Goal: Task Accomplishment & Management: Use online tool/utility

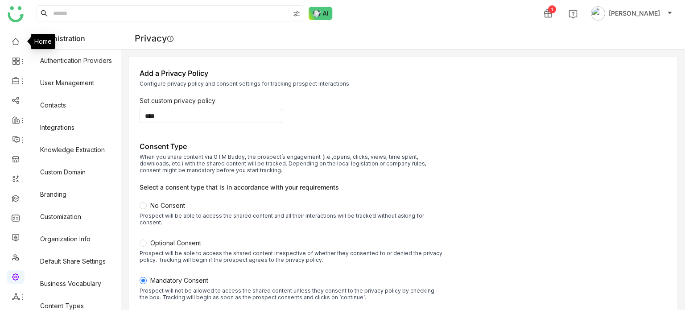
click at [12, 39] on link at bounding box center [16, 41] width 8 height 8
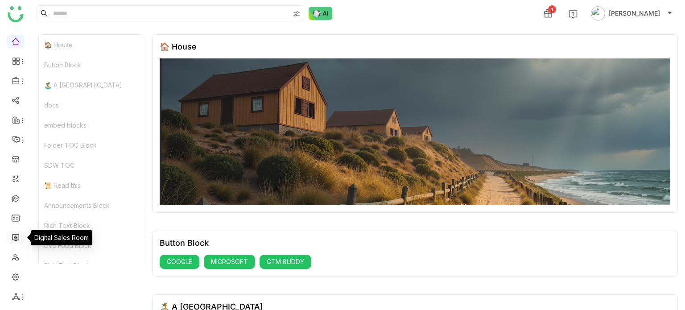
click at [19, 239] on link at bounding box center [16, 237] width 8 height 8
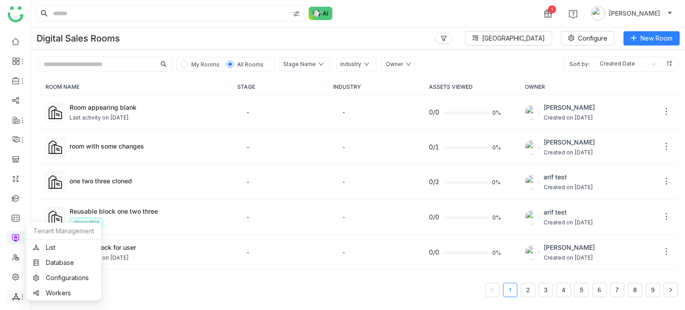
click at [21, 298] on icon at bounding box center [22, 297] width 7 height 7
click at [48, 247] on link "List" at bounding box center [64, 247] width 62 height 6
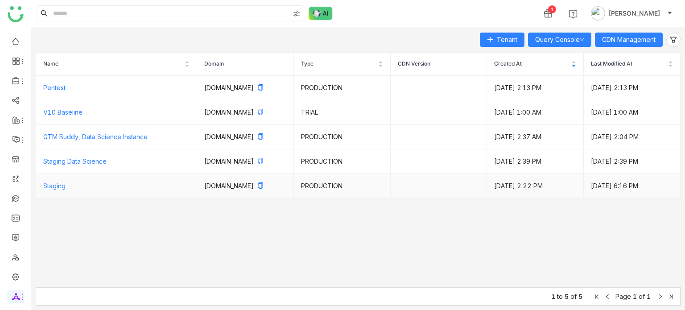
click at [221, 191] on p "staging.gtmdev.xyz" at bounding box center [245, 186] width 82 height 10
click at [56, 190] on link "Staging" at bounding box center [54, 186] width 22 height 8
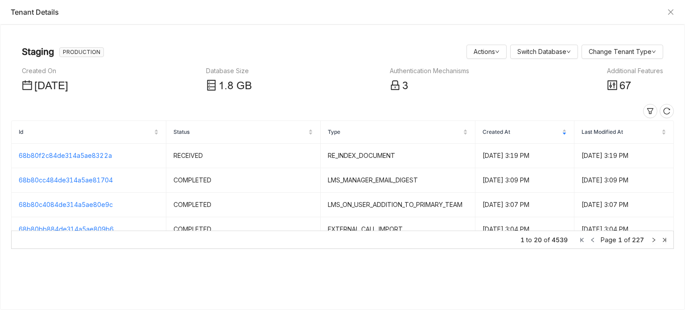
click at [621, 84] on span "67" at bounding box center [626, 86] width 12 height 12
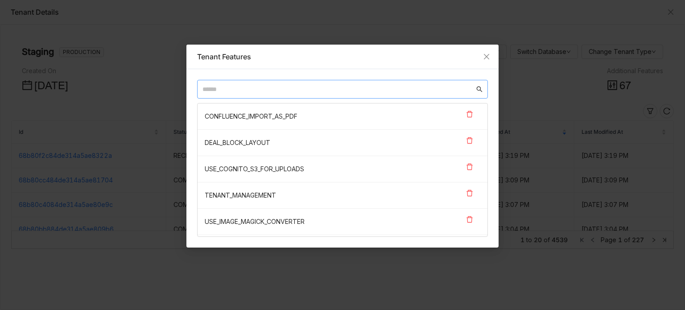
click at [330, 87] on input "text" at bounding box center [339, 89] width 272 height 10
paste input "**********"
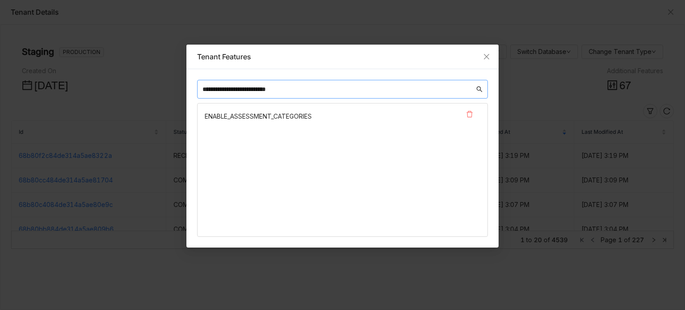
type input "**********"
click at [469, 114] on icon at bounding box center [469, 114] width 7 height 7
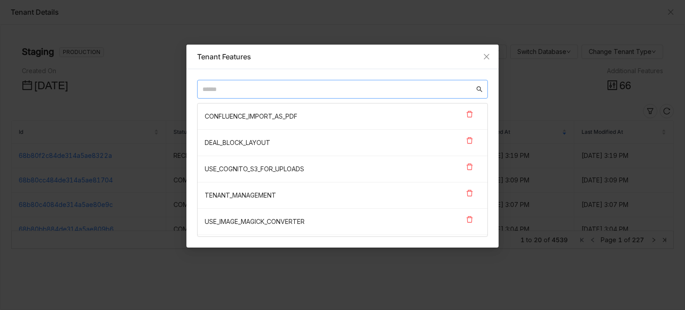
click at [291, 88] on input "text" at bounding box center [339, 89] width 272 height 10
paste input "**********"
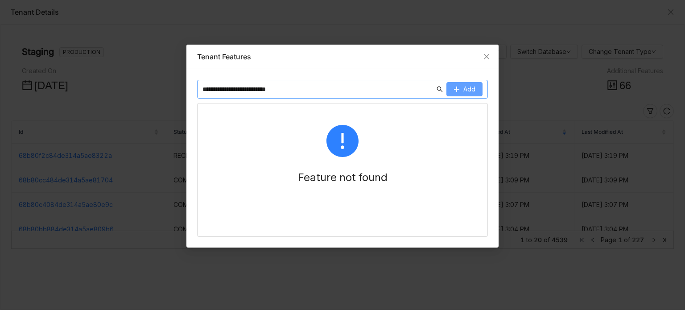
type input "**********"
click at [469, 87] on span "Add" at bounding box center [470, 89] width 12 height 10
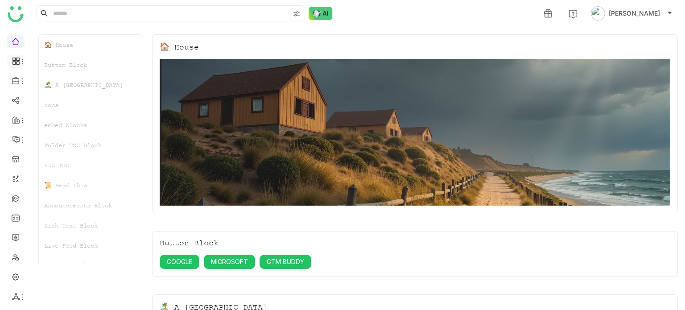
click at [18, 60] on icon at bounding box center [16, 61] width 8 height 8
click at [57, 84] on link "Dashboard" at bounding box center [62, 82] width 58 height 6
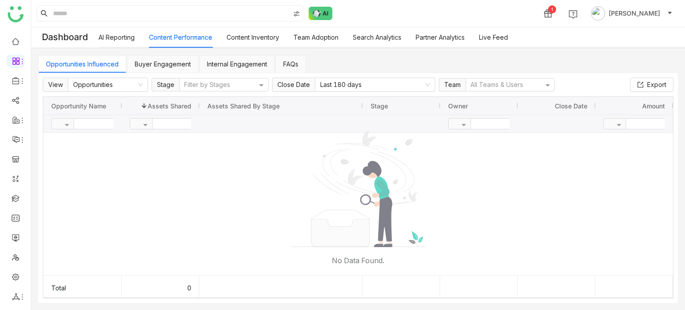
click at [245, 36] on link "Content Inventory" at bounding box center [253, 37] width 53 height 8
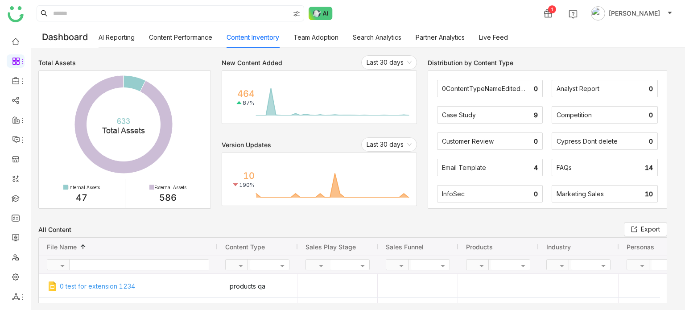
click at [196, 41] on link "Content Performance" at bounding box center [180, 37] width 63 height 8
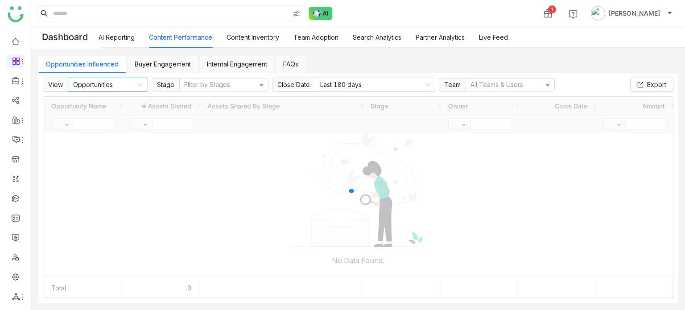
click at [118, 82] on nz-select-item "Opportunities" at bounding box center [108, 84] width 70 height 13
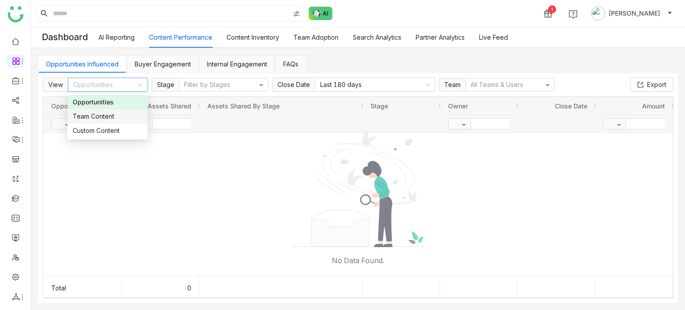
click at [109, 113] on div "Team Content" at bounding box center [108, 117] width 70 height 10
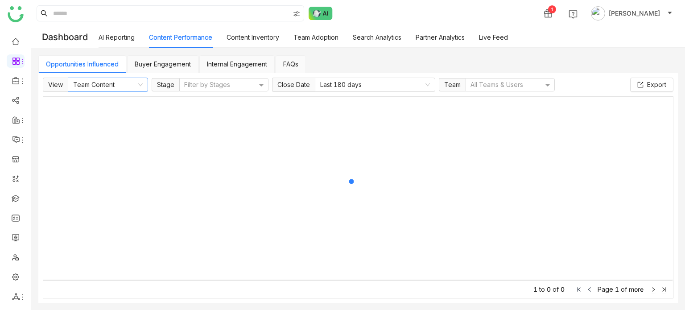
click at [133, 89] on nz-select-item "Team Content" at bounding box center [108, 84] width 70 height 13
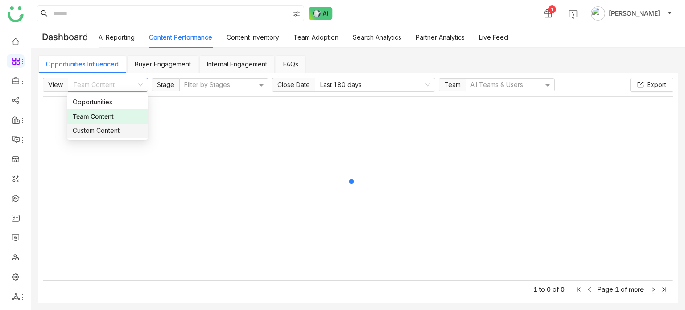
click at [122, 129] on div "Custom Content" at bounding box center [108, 131] width 70 height 10
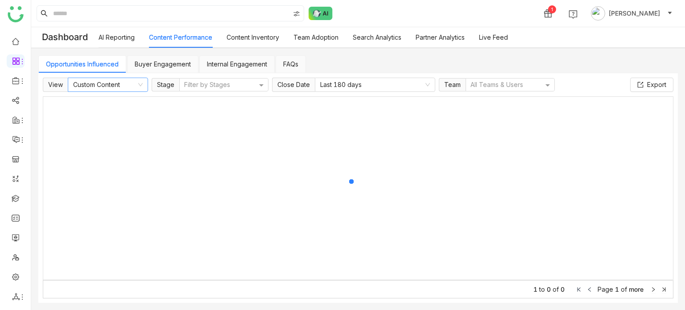
click at [135, 85] on nz-select-item "Custom Content" at bounding box center [108, 84] width 70 height 13
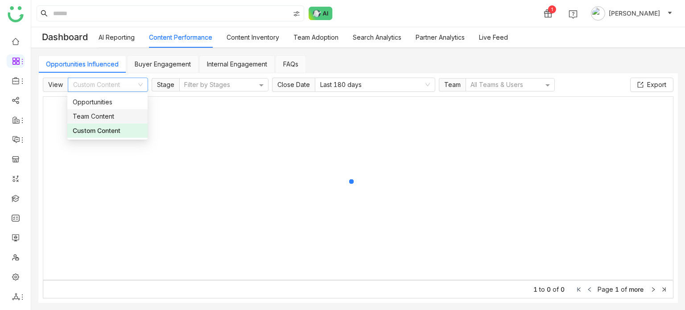
click at [122, 120] on div "Team Content" at bounding box center [108, 117] width 70 height 10
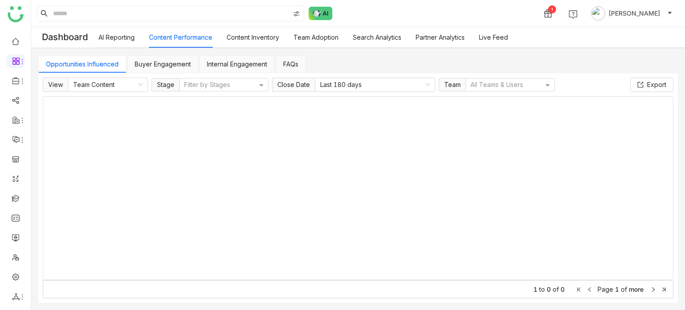
click at [161, 64] on link "Buyer Engagement" at bounding box center [163, 64] width 56 height 8
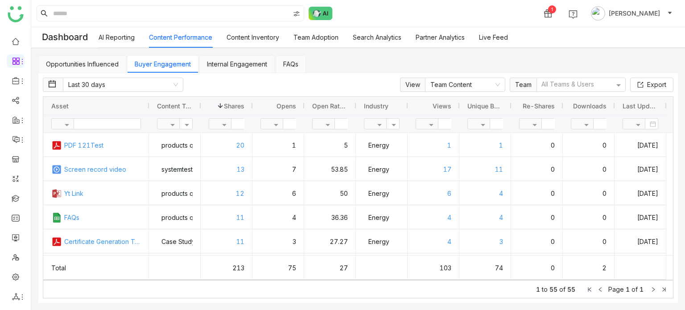
click at [250, 63] on link "Internal Engagement" at bounding box center [237, 64] width 60 height 8
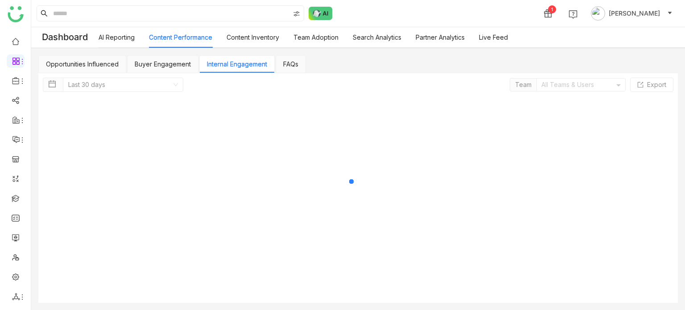
click at [166, 64] on link "Buyer Engagement" at bounding box center [163, 64] width 56 height 8
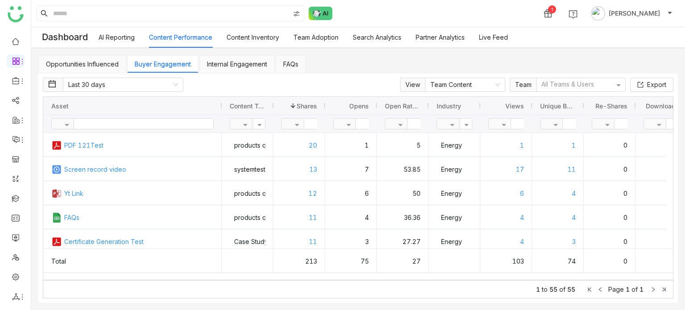
click at [5, 43] on ul at bounding box center [15, 169] width 31 height 281
click at [12, 40] on link at bounding box center [16, 41] width 8 height 8
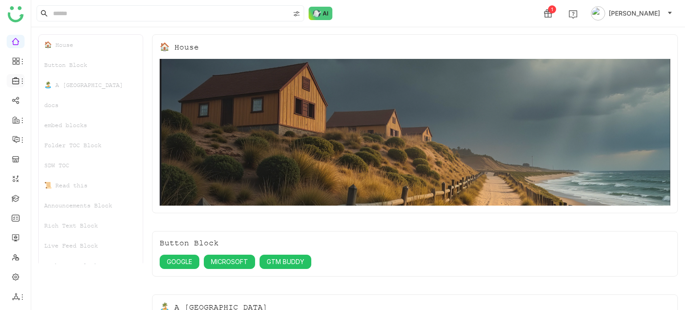
click at [16, 83] on icon at bounding box center [16, 81] width 8 height 8
click at [54, 129] on link "Library" at bounding box center [62, 132] width 58 height 6
click at [106, 16] on input at bounding box center [170, 13] width 238 height 15
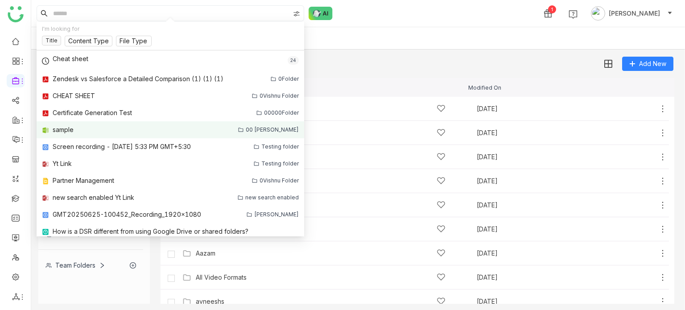
click at [104, 130] on div "sample" at bounding box center [135, 130] width 187 height 10
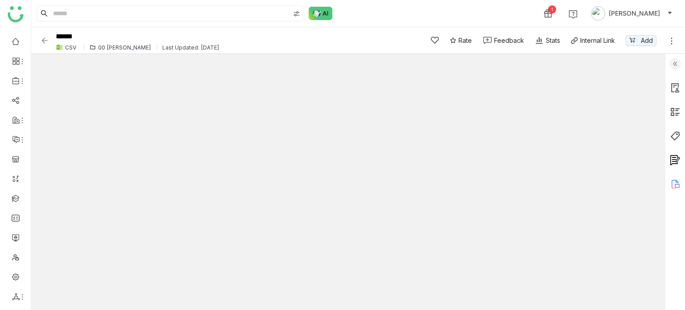
click at [672, 38] on icon at bounding box center [671, 40] width 1 height 7
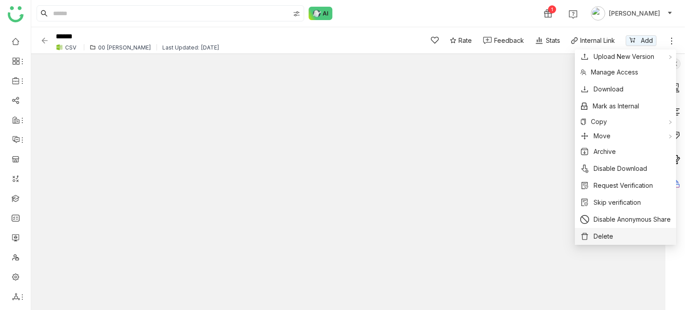
click at [606, 232] on span "Delete" at bounding box center [604, 237] width 20 height 10
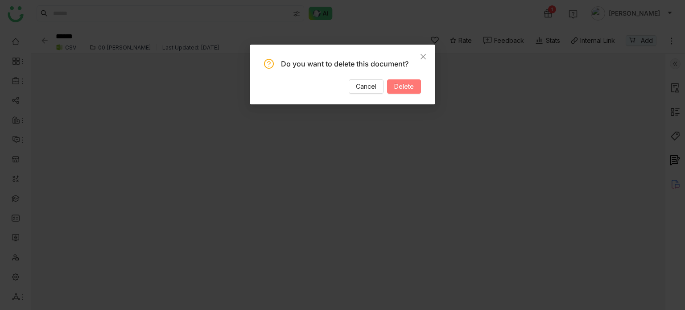
click at [405, 92] on button "Delete" at bounding box center [404, 86] width 34 height 14
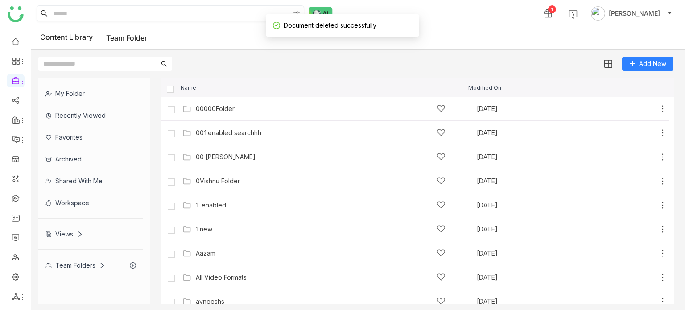
click at [188, 17] on input at bounding box center [170, 13] width 238 height 15
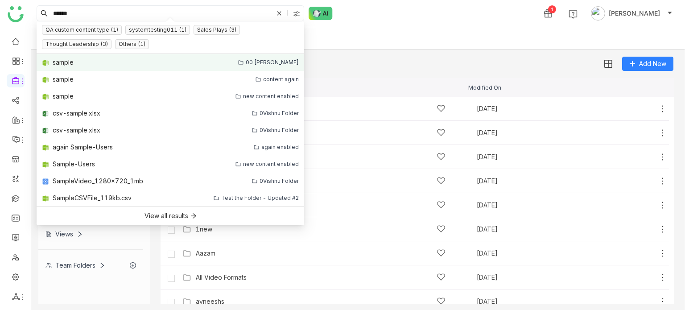
type input "******"
click at [111, 59] on link "sample 00 Arif Folder" at bounding box center [171, 62] width 268 height 17
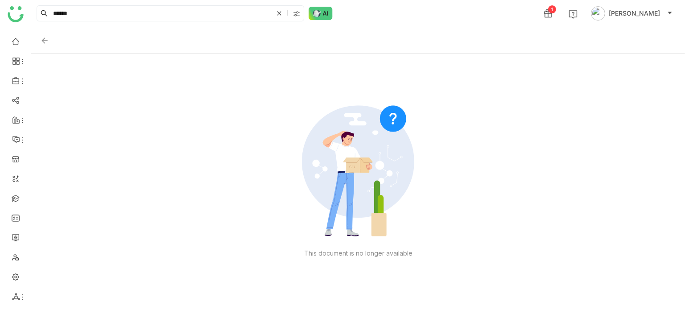
click at [47, 37] on img at bounding box center [44, 40] width 9 height 9
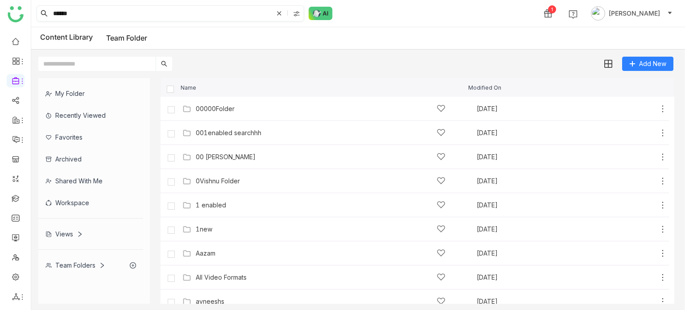
click at [206, 20] on input "******" at bounding box center [162, 13] width 222 height 15
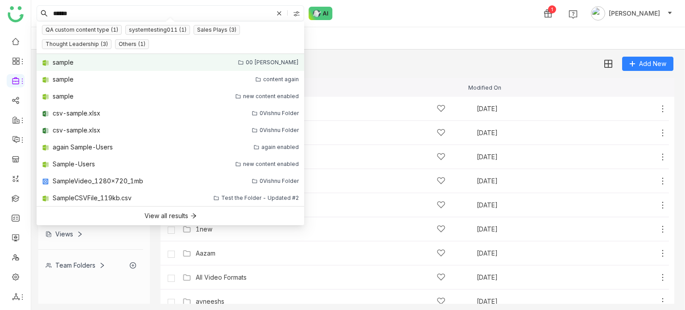
click at [190, 59] on link "sample 00 Arif Folder" at bounding box center [171, 62] width 268 height 17
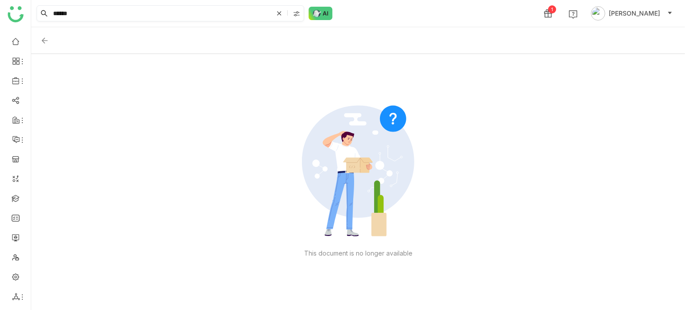
click at [278, 12] on icon at bounding box center [279, 13] width 5 height 5
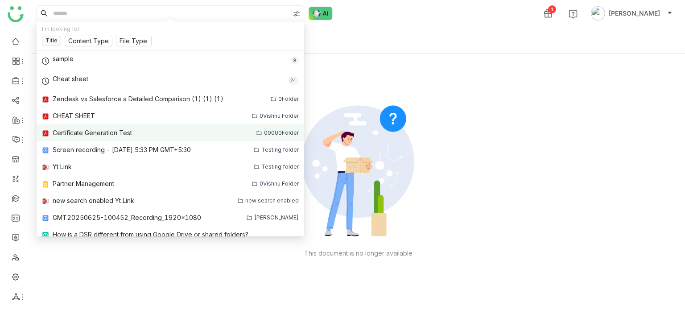
scroll to position [23, 0]
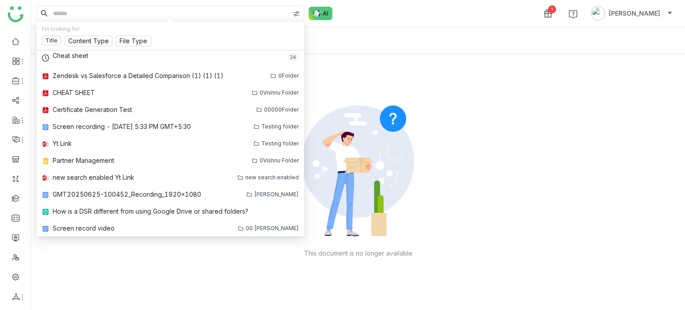
click at [187, 13] on input at bounding box center [170, 13] width 238 height 15
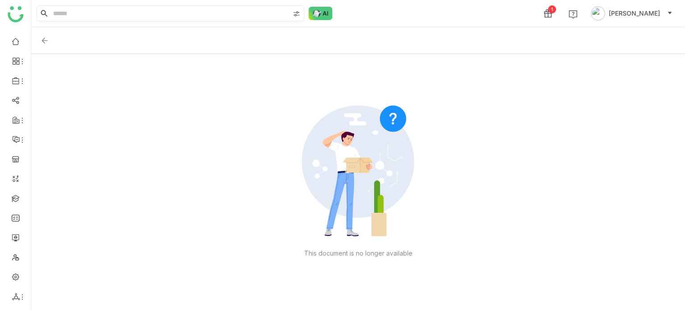
click at [182, 8] on input at bounding box center [170, 13] width 238 height 15
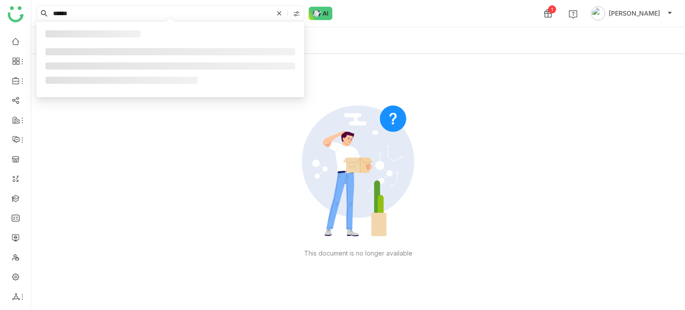
type input "******"
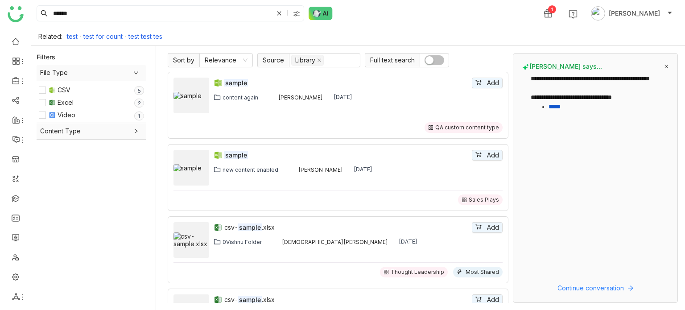
drag, startPoint x: 182, startPoint y: 8, endPoint x: 276, endPoint y: 171, distance: 188.1
click at [276, 171] on nz-layout "****** 1 Arif uddin Related: test test for count test test tes Filters File Typ…" at bounding box center [358, 155] width 654 height 310
click at [279, 12] on icon at bounding box center [279, 13] width 5 height 5
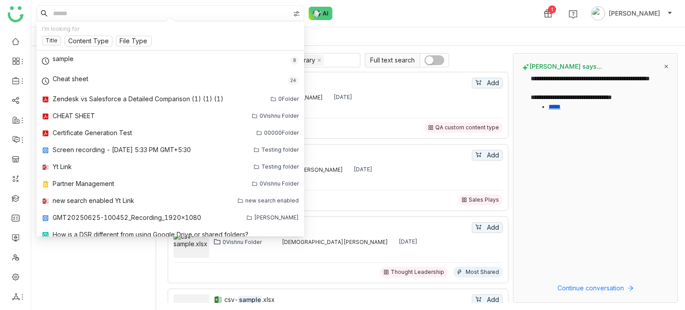
click at [200, 6] on input at bounding box center [170, 13] width 238 height 15
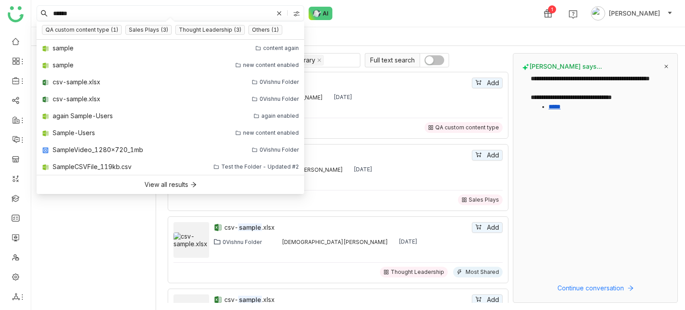
type input "******"
click at [437, 26] on div "****** 1 Arif uddin" at bounding box center [358, 13] width 654 height 27
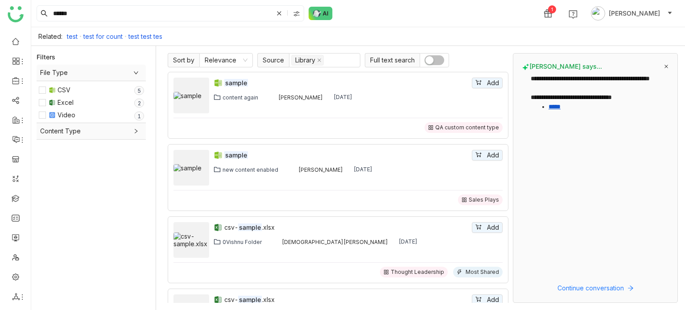
click at [666, 67] on icon at bounding box center [666, 66] width 4 height 4
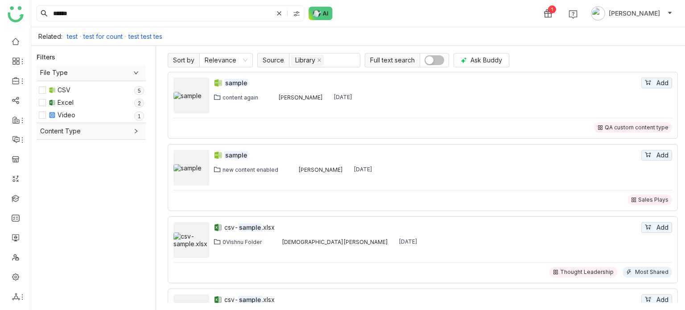
scroll to position [340, 0]
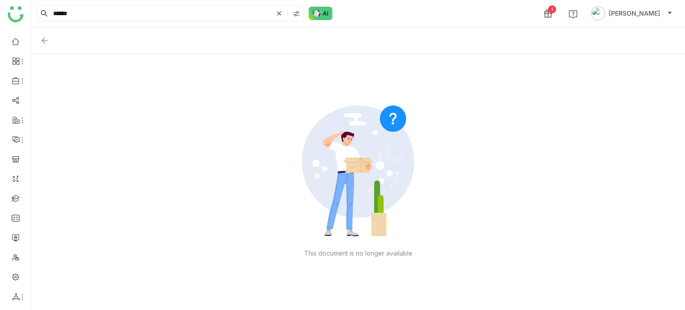
click at [47, 39] on img at bounding box center [44, 40] width 9 height 9
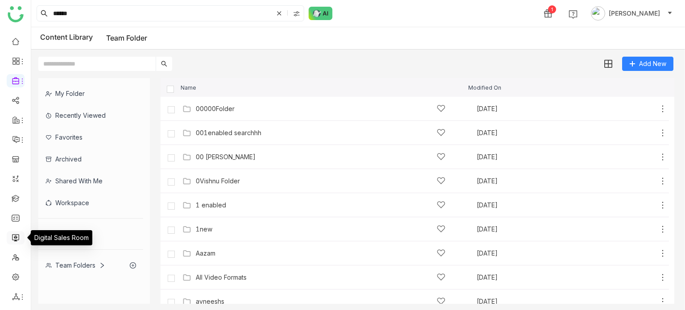
click at [16, 234] on link at bounding box center [16, 237] width 8 height 8
click at [12, 237] on link at bounding box center [16, 237] width 8 height 8
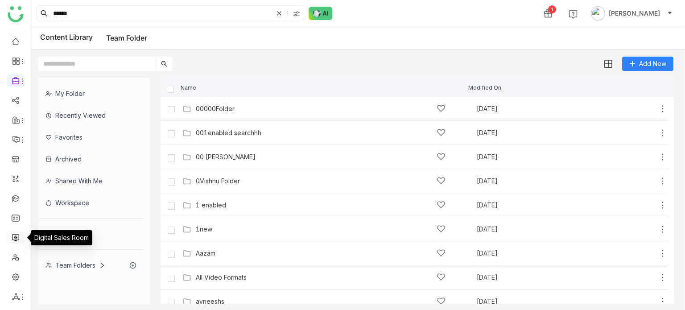
click at [12, 237] on link at bounding box center [16, 237] width 8 height 8
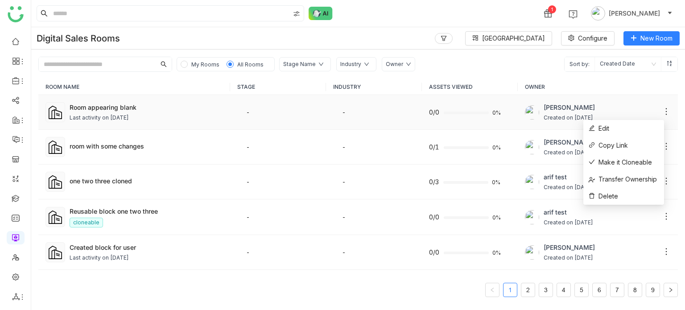
click at [662, 110] on icon at bounding box center [666, 111] width 9 height 9
click at [648, 150] on li "Copy Link" at bounding box center [624, 145] width 81 height 17
